Goal: Communication & Community: Participate in discussion

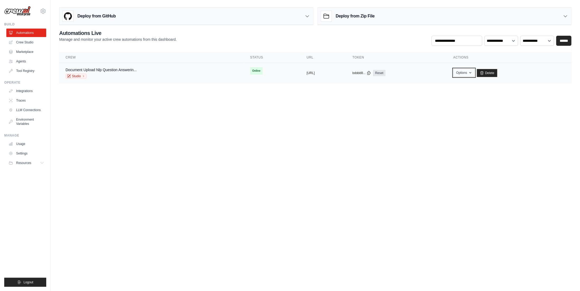
click at [475, 71] on button "Options" at bounding box center [463, 73] width 21 height 8
click at [461, 84] on link "Chat with this Crew" at bounding box center [445, 85] width 59 height 10
click at [476, 154] on body "mohit.agarwal@docusign.com Settings Build Automations Crew Studio" at bounding box center [290, 145] width 580 height 291
click at [250, 73] on span "Online" at bounding box center [256, 70] width 12 height 7
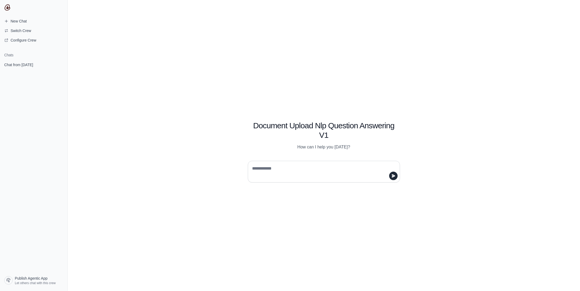
click at [284, 173] on textarea at bounding box center [322, 171] width 142 height 15
type textarea "**********"
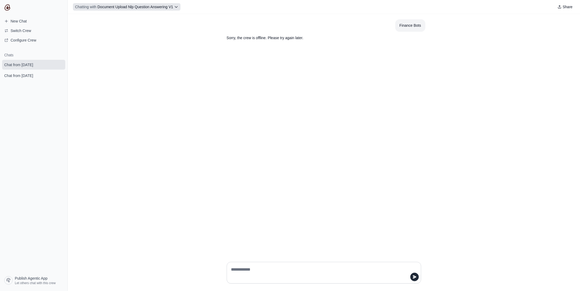
click at [162, 4] on span "Chatting with Document Upload Nlp Question Answering V1" at bounding box center [124, 6] width 98 height 5
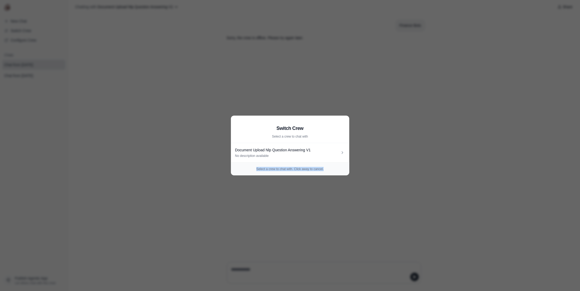
drag, startPoint x: 256, startPoint y: 169, endPoint x: 363, endPoint y: 170, distance: 106.5
click at [363, 170] on aside "Switch Crew Select a crew to chat with Document Upload Nlp Question Answering V…" at bounding box center [290, 145] width 580 height 291
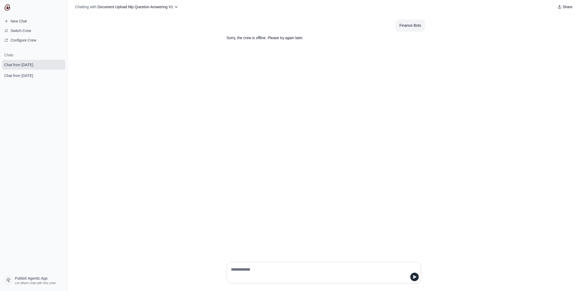
click at [382, 167] on div "Finance Bots Sorry, the crew is offline. Please try again later." at bounding box center [324, 135] width 512 height 243
drag, startPoint x: 223, startPoint y: 34, endPoint x: 387, endPoint y: 38, distance: 164.4
click at [387, 38] on p "Sorry, the crew is offline. Please try again later." at bounding box center [311, 38] width 169 height 6
click at [277, 39] on p "Sorry, the crew is offline. Please try again later." at bounding box center [311, 38] width 169 height 6
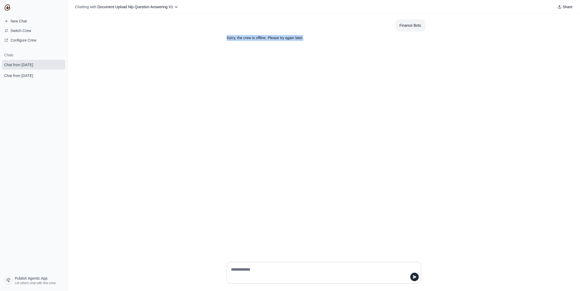
click at [277, 39] on p "Sorry, the crew is offline. Please try again later." at bounding box center [311, 38] width 169 height 6
click at [60, 65] on icon "submit" at bounding box center [59, 64] width 3 height 3
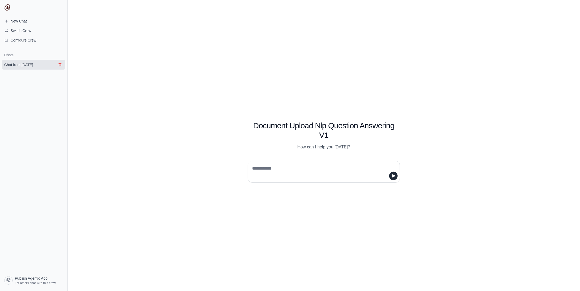
click at [60, 64] on icon "submit" at bounding box center [59, 64] width 3 height 3
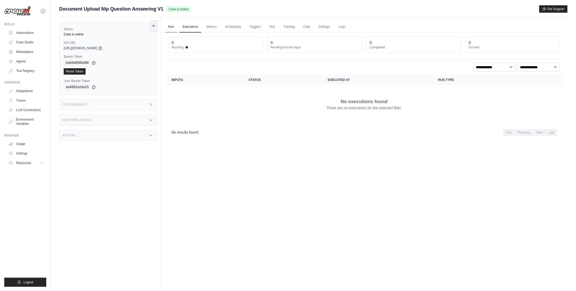
click at [173, 27] on link "Run" at bounding box center [171, 26] width 12 height 11
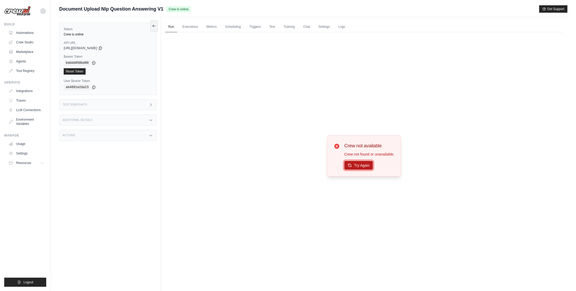
click at [362, 166] on button "Try Again" at bounding box center [358, 165] width 29 height 9
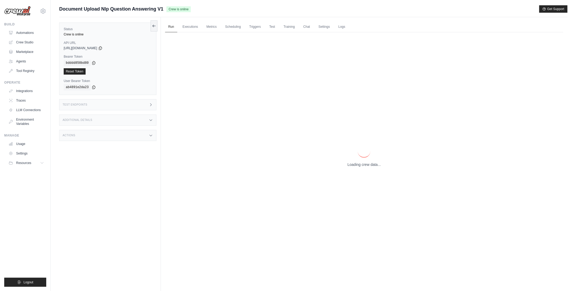
click at [362, 166] on p "Loading crew data..." at bounding box center [364, 164] width 33 height 5
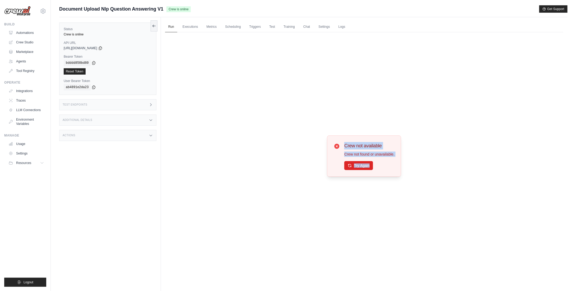
click at [362, 166] on button "Try Again" at bounding box center [358, 165] width 29 height 9
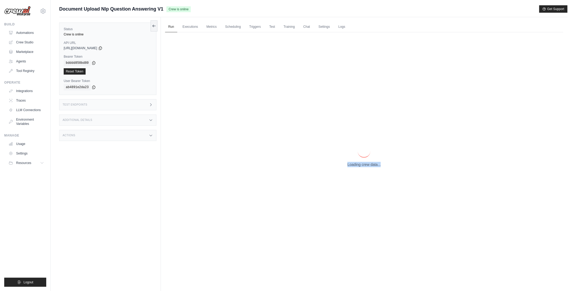
click at [362, 166] on p "Loading crew data..." at bounding box center [364, 164] width 33 height 5
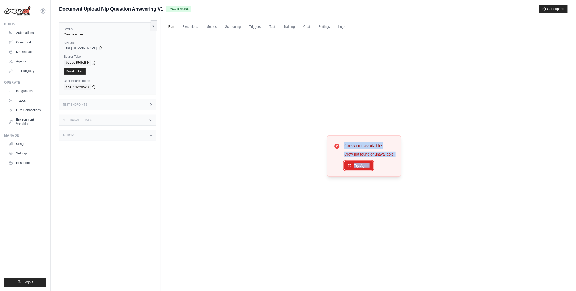
click at [362, 166] on button "Try Again" at bounding box center [358, 165] width 29 height 9
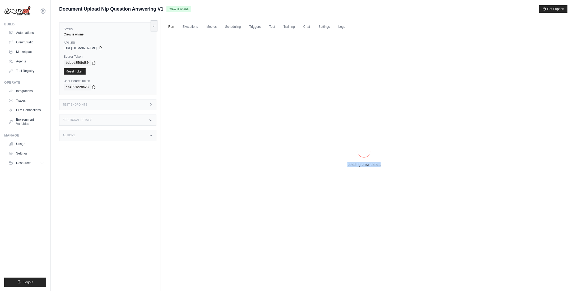
click at [362, 166] on p "Loading crew data..." at bounding box center [364, 164] width 33 height 5
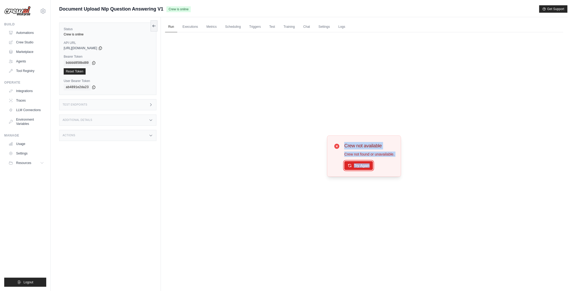
click at [362, 166] on button "Try Again" at bounding box center [358, 165] width 29 height 9
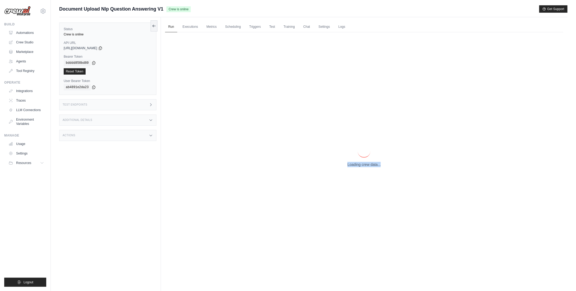
click at [362, 166] on p "Loading crew data..." at bounding box center [364, 164] width 33 height 5
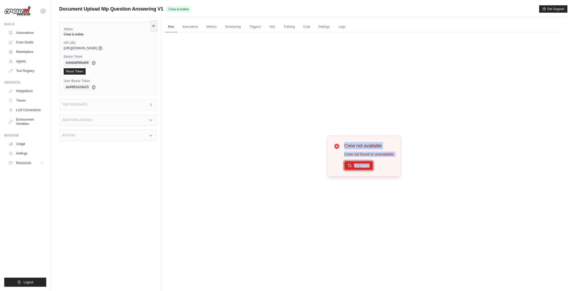
click at [362, 166] on button "Try Again" at bounding box center [358, 165] width 29 height 9
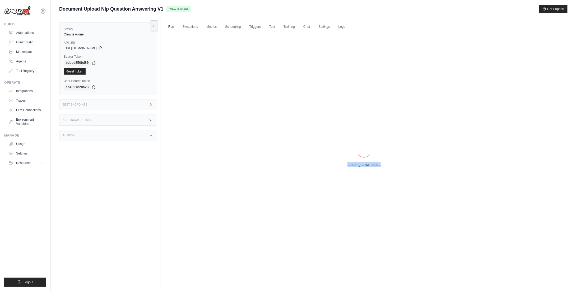
click at [362, 166] on p "Loading crew data..." at bounding box center [364, 164] width 33 height 5
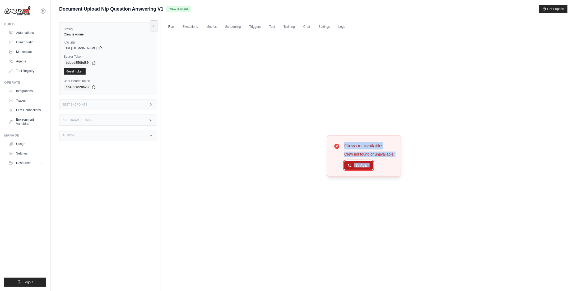
click at [365, 168] on button "Try Again" at bounding box center [358, 165] width 29 height 9
click at [307, 28] on link "Chat" at bounding box center [306, 26] width 13 height 11
